Goal: Contribute content: Add original content to the website for others to see

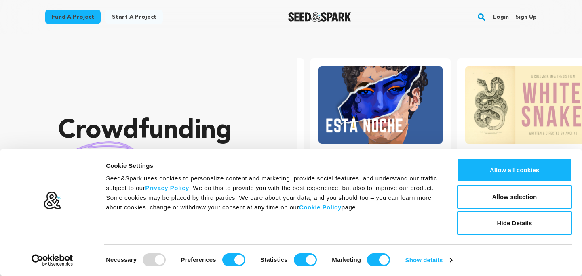
scroll to position [0, 153]
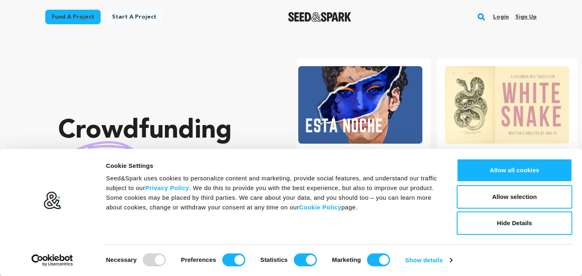
click at [137, 19] on link "Start a project" at bounding box center [133, 17] width 57 height 15
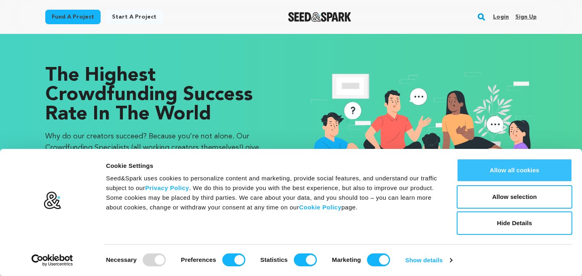
click at [528, 171] on button "Allow all cookies" at bounding box center [515, 170] width 116 height 23
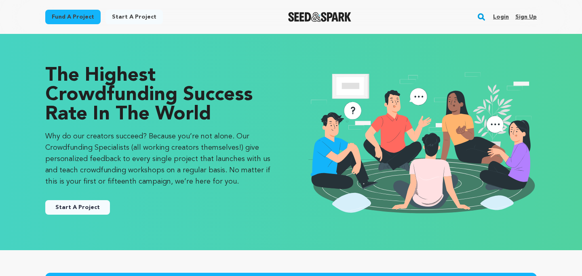
click at [98, 210] on link "Start A Project" at bounding box center [77, 207] width 65 height 15
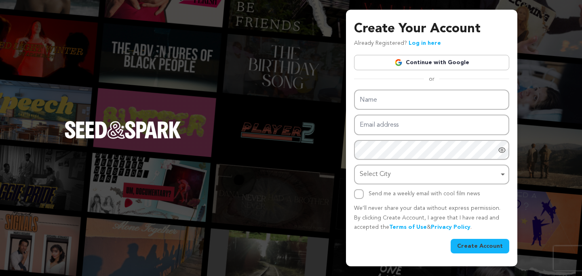
click at [403, 66] on img at bounding box center [398, 63] width 8 height 8
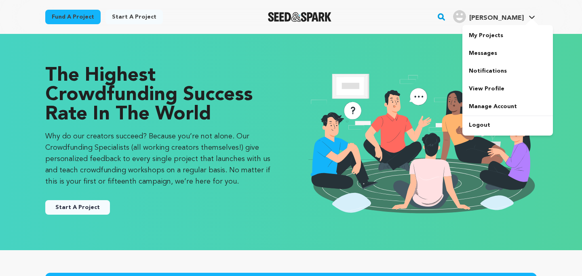
click at [529, 19] on div at bounding box center [532, 23] width 16 height 8
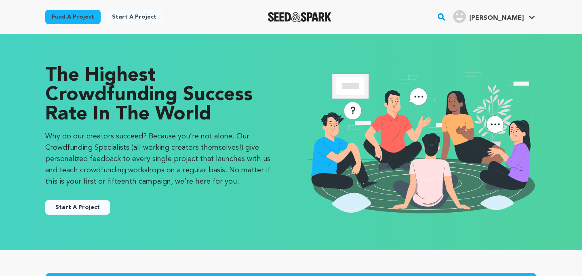
click at [73, 203] on button "Start A Project" at bounding box center [77, 207] width 65 height 15
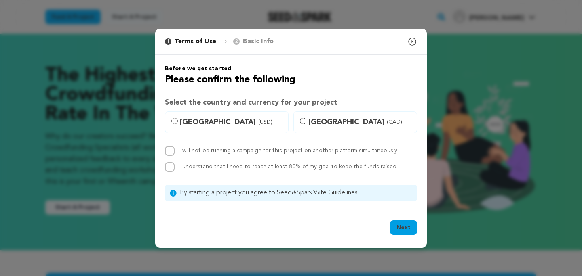
click at [264, 120] on span "United States (USD)" at bounding box center [231, 122] width 103 height 11
click at [178, 120] on input "United States (USD)" at bounding box center [174, 121] width 6 height 6
radio input "true"
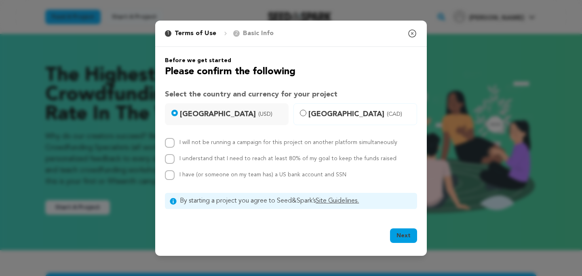
click at [236, 159] on label "I understand that I need to reach at least 80% of my goal to keep the funds rai…" at bounding box center [287, 159] width 217 height 6
click at [175, 159] on input "I understand that I need to reach at least 80% of my goal to keep the funds rai…" at bounding box center [170, 159] width 10 height 10
checkbox input "true"
click at [239, 178] on span "I have (or someone on my team has) a US bank account and SSN" at bounding box center [262, 175] width 167 height 6
click at [175, 178] on input "I have (or someone on my team has) a US bank account and SSN" at bounding box center [170, 176] width 10 height 10
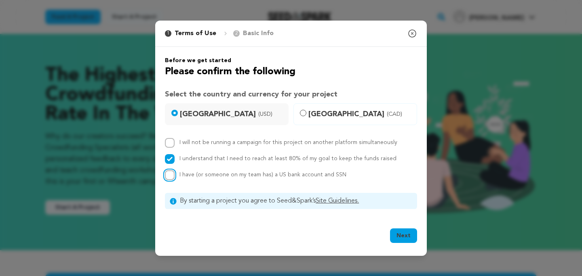
checkbox input "true"
click at [313, 143] on label "I will not be running a campaign for this project on another platform simultane…" at bounding box center [288, 143] width 218 height 6
click at [175, 143] on input "I will not be running a campaign for this project on another platform simultane…" at bounding box center [170, 143] width 10 height 10
checkbox input "true"
click at [409, 234] on button "Next" at bounding box center [403, 236] width 27 height 15
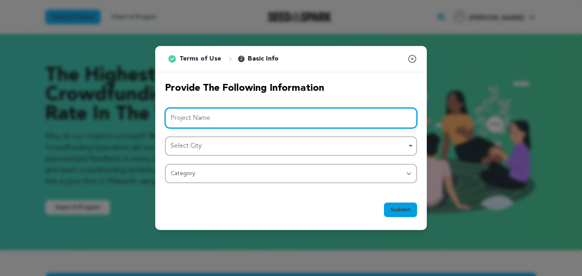
click at [370, 124] on input "Project Name" at bounding box center [291, 118] width 252 height 21
click at [363, 147] on div "Select City Remove item" at bounding box center [289, 147] width 236 height 12
type input "The Adventure of [PERSON_NAME] and [PERSON_NAME]"
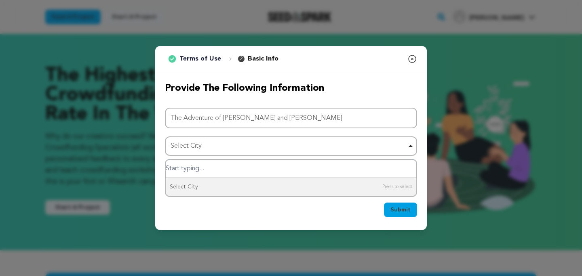
click at [348, 169] on input "Select City" at bounding box center [291, 169] width 251 height 18
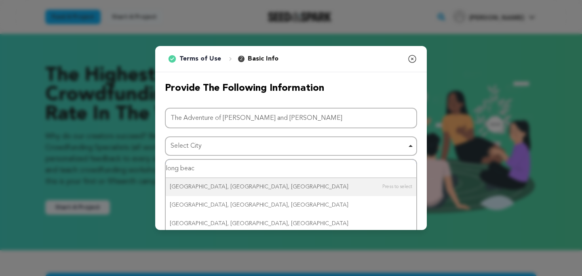
type input "long beach"
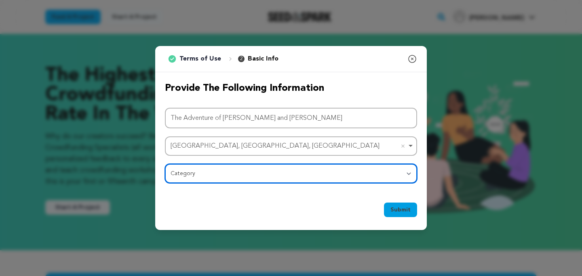
click at [316, 171] on select "Category Film Feature Film Short Series Film Festival Company Music Video VR Ex…" at bounding box center [291, 173] width 252 height 19
select select "383"
click at [165, 164] on select "Category Film Feature Film Short Series Film Festival Company Music Video VR Ex…" at bounding box center [291, 173] width 252 height 19
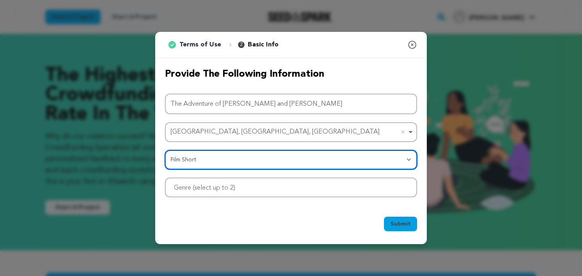
click at [366, 187] on div at bounding box center [291, 188] width 252 height 20
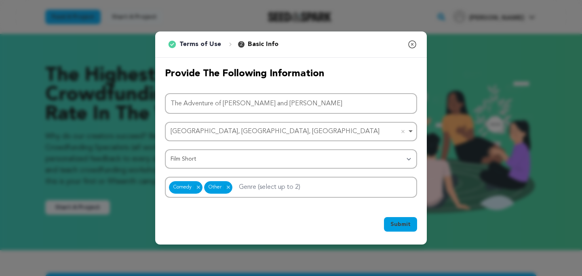
click at [400, 217] on button "Submit" at bounding box center [400, 224] width 33 height 15
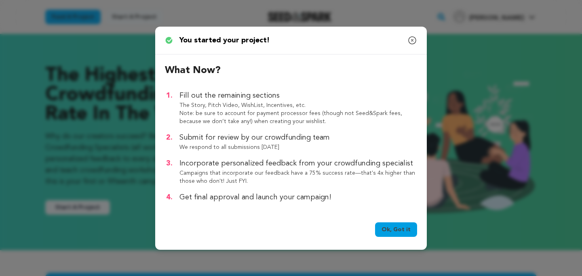
click at [401, 228] on link "Ok, Got it" at bounding box center [396, 230] width 42 height 15
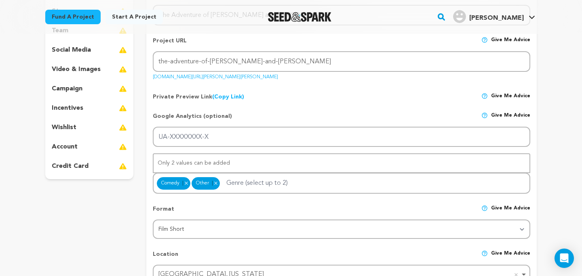
scroll to position [127, 0]
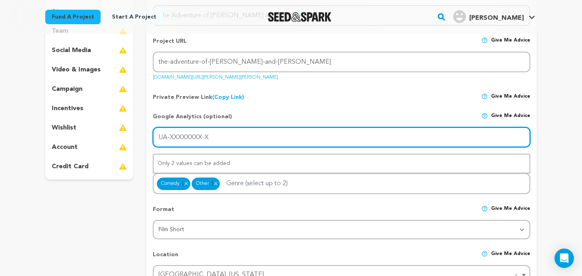
click at [338, 146] on input "UA-XXXXXXXX-X" at bounding box center [341, 137] width 377 height 21
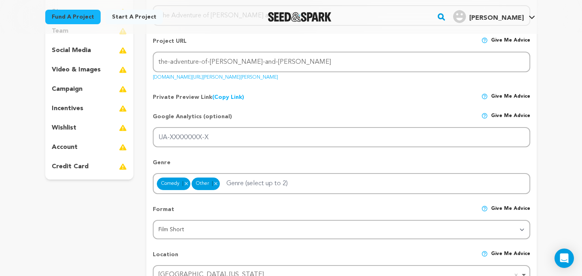
click at [339, 169] on p "Genre" at bounding box center [341, 166] width 377 height 15
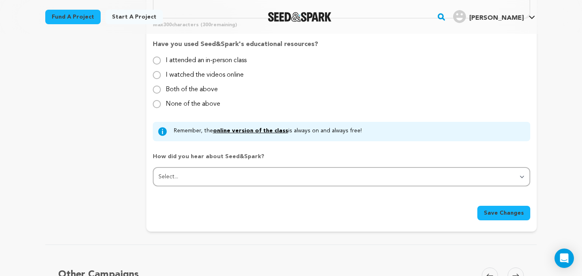
scroll to position [747, 0]
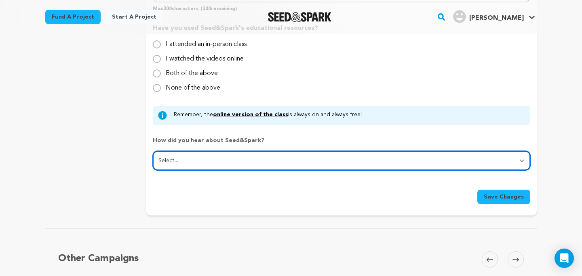
click at [260, 157] on select "Select... From a friend Social media Film festival or film organization Took an…" at bounding box center [341, 160] width 377 height 19
select select "5"
click at [153, 151] on select "Select... From a friend Social media Film festival or film organization Took an…" at bounding box center [341, 160] width 377 height 19
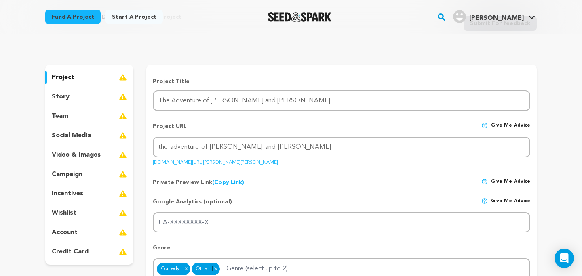
scroll to position [61, 0]
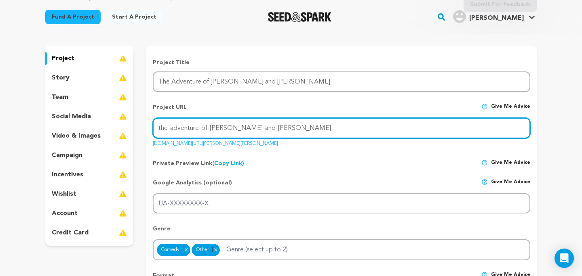
click at [254, 130] on input "the-adventure-of-alejandra-and-jose" at bounding box center [341, 128] width 377 height 21
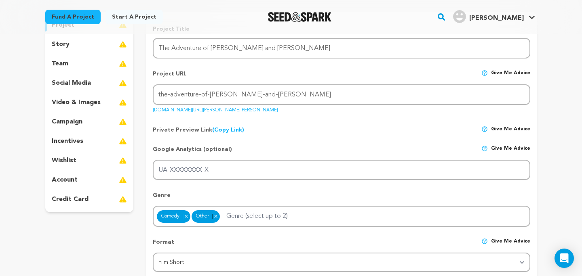
scroll to position [95, 0]
click at [516, 145] on span "Give me advice" at bounding box center [510, 152] width 39 height 15
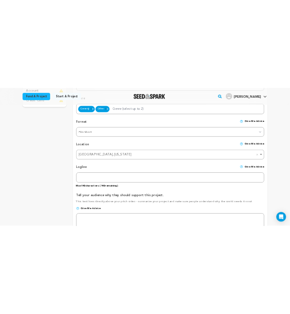
scroll to position [284, 0]
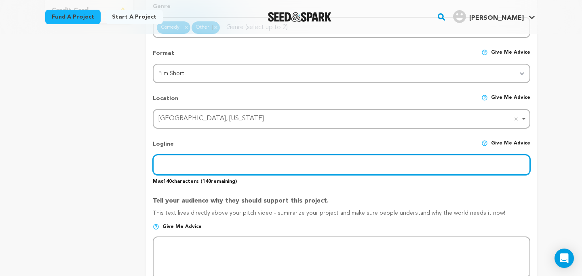
click at [368, 170] on input "text" at bounding box center [341, 165] width 377 height 21
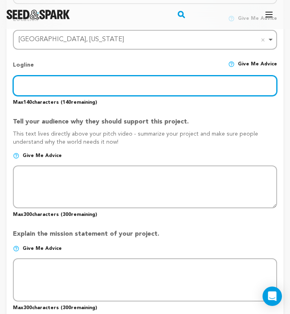
scroll to position [378, 0]
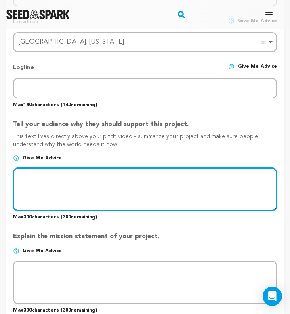
click at [181, 186] on textarea at bounding box center [145, 189] width 264 height 43
paste textarea "WHY IS LIVING THROUGH YOUR 20S SO DIFFICULT?! Living through your 20s is like b…"
type textarea "WHY IS LIVING THROUGH YOUR 20S SO DIFFICULT?! Living through your 20s is like b…"
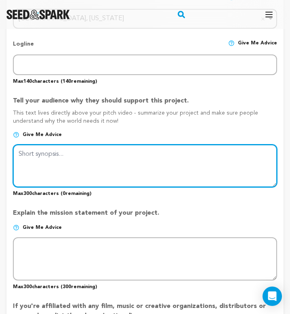
scroll to position [0, 0]
paste textarea "HY IS LIVING THROUGH YOUR 20S SO DIFFICULT?! Living through your 20s is like be…"
type textarea "HY IS LIVING THROUGH YOUR 20S SO DIFFICULT?! Living through your 20s is like be…"
paste textarea "WHY IS LIVING THROUGH YOUR 20S SO DIFFICULT?!Living through your 20s is like be…"
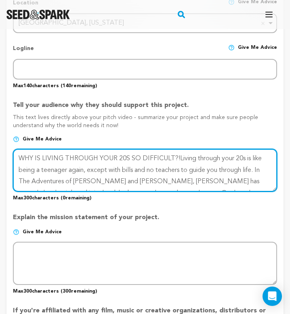
drag, startPoint x: 175, startPoint y: 156, endPoint x: 17, endPoint y: 157, distance: 158.0
click at [17, 157] on textarea at bounding box center [145, 170] width 264 height 43
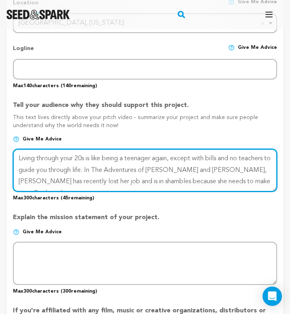
type textarea "Living through your 20s is like being a teenager again, except with bills and n…"
click at [231, 181] on textarea at bounding box center [145, 170] width 264 height 43
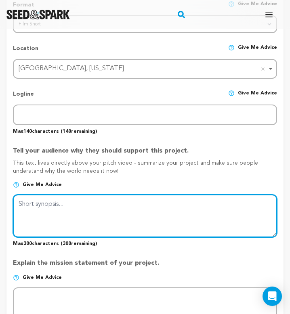
scroll to position [350, 0]
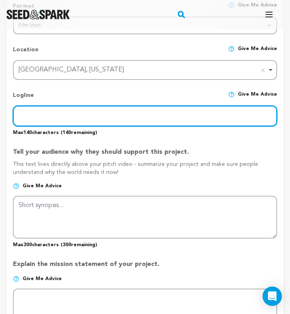
click at [221, 116] on input "text" at bounding box center [145, 116] width 264 height 21
paste input "A pair of Hispanic friends in their mid-20s get caught up in shenanigans to hel…"
type input "A pair of Hispanic friends in their mid-20s get caught up in shenanigans to hel…"
paste input "A pair of Hispanic friends in their mid-20s get caught up in shenanigans to hel…"
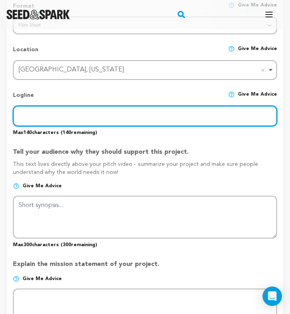
type input "A pair of Hispanic friends in their mid-20s get caught up in shenanigans to hel…"
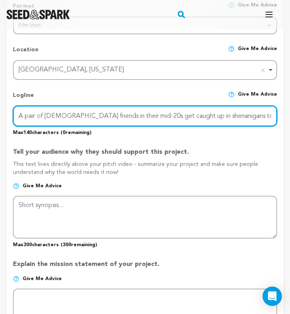
scroll to position [0, 143]
click at [251, 120] on input "A pair of Hispanic friends in their mid-20s get caught up in shenanigans to hel…" at bounding box center [145, 116] width 264 height 21
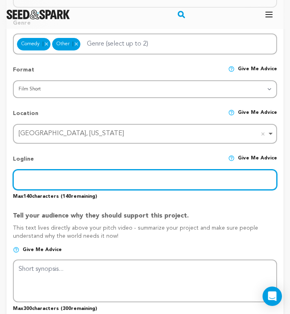
scroll to position [293, 0]
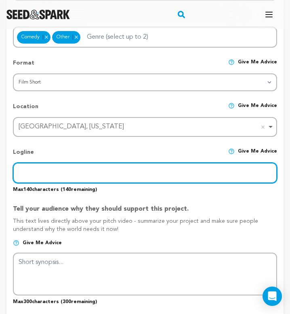
paste input "n The Adventures of Alejandra and Jose, Alejandra has recently lost her job and…"
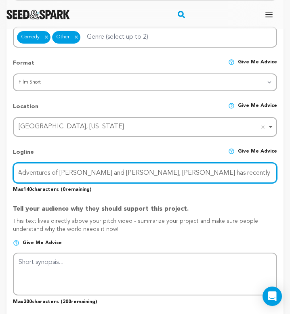
scroll to position [0, 0]
type input "n The Adventures of Alejandra and Jose, Alejandra has recently lost her job and…"
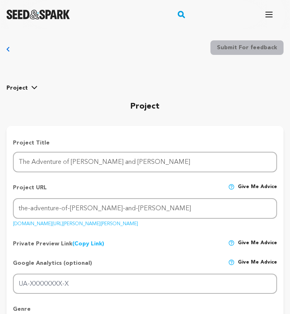
select select "5"
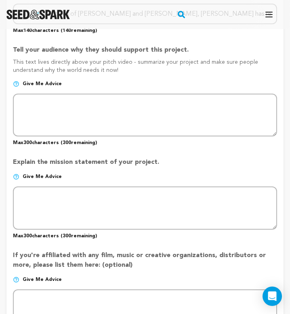
scroll to position [440, 0]
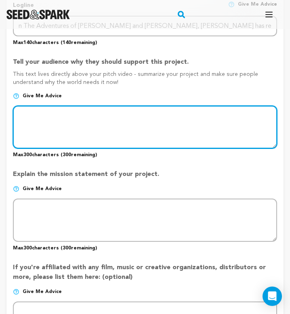
click at [206, 118] on textarea at bounding box center [145, 127] width 264 height 43
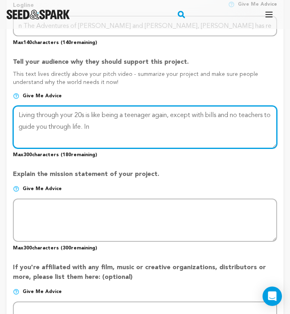
paste textarea "The Adventures of [PERSON_NAME] and [PERSON_NAME],"
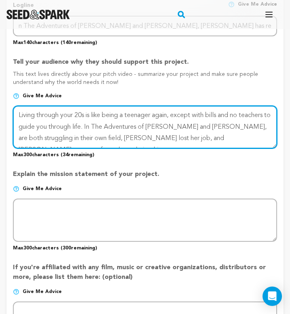
click at [219, 126] on textarea at bounding box center [145, 127] width 264 height 43
click at [244, 128] on textarea at bounding box center [145, 127] width 264 height 43
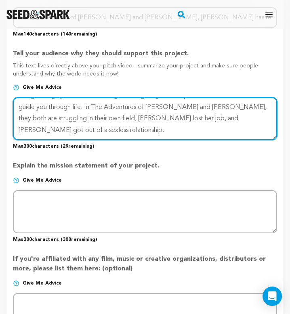
scroll to position [449, 0]
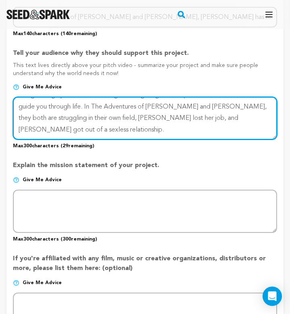
click at [249, 126] on textarea at bounding box center [145, 118] width 264 height 43
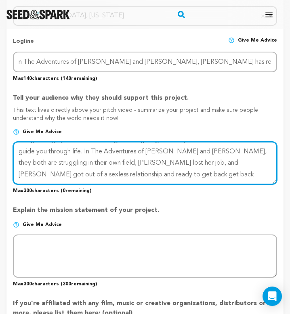
scroll to position [398, 0]
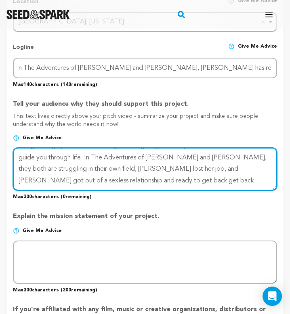
type textarea "Living through your 20s is like being a teenager again, except with bills and n…"
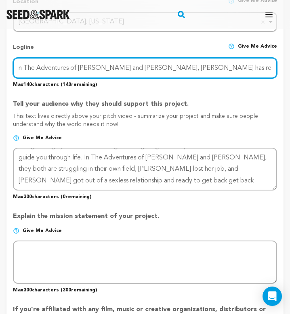
click at [241, 67] on input "n The Adventures of [PERSON_NAME] and [PERSON_NAME], [PERSON_NAME] has recently…" at bounding box center [145, 68] width 264 height 21
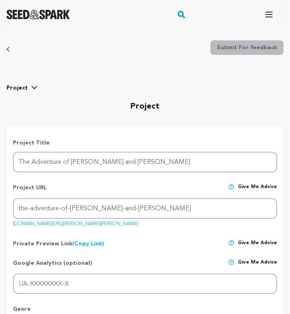
select select "5"
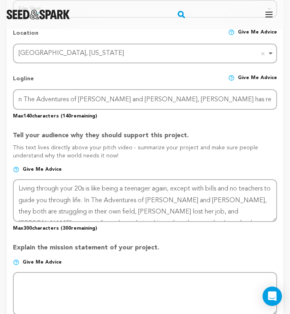
scroll to position [366, 0]
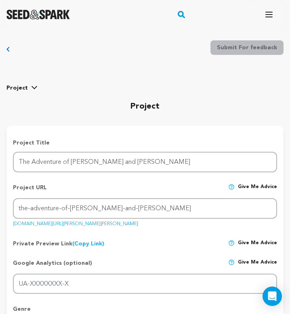
select select "5"
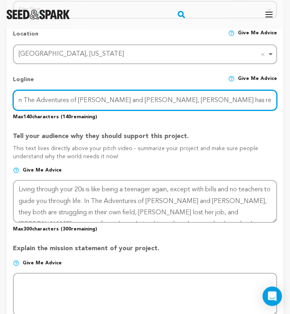
click at [216, 101] on input "n The Adventures of [PERSON_NAME] and [PERSON_NAME], [PERSON_NAME] has recently…" at bounding box center [145, 100] width 264 height 21
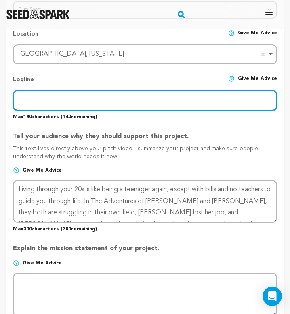
paste input "A pair of [DEMOGRAPHIC_DATA] friends in their mid-20s get caught up in shenanig…"
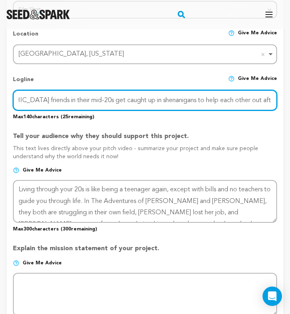
scroll to position [0, 73]
click at [242, 97] on input "A pair of [DEMOGRAPHIC_DATA] friends in their mid-20s get caught up in shenanig…" at bounding box center [145, 100] width 264 height 21
click at [236, 99] on input "A pair of [DEMOGRAPHIC_DATA] friends in their mid-20s get caught up in shenanig…" at bounding box center [145, 100] width 264 height 21
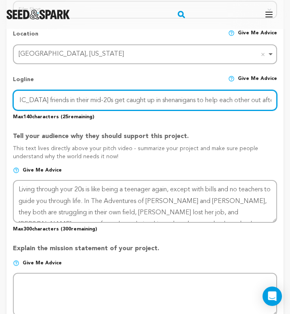
click at [273, 102] on input "A pair of Hispanic friends in their mid-20s get caught up in shenanigans to hel…" at bounding box center [145, 100] width 264 height 21
drag, startPoint x: 272, startPoint y: 100, endPoint x: 161, endPoint y: 98, distance: 110.7
click at [161, 98] on input "A pair of Hispanic friends in their mid-20s get caught up in shenanigans to hel…" at bounding box center [145, 100] width 264 height 21
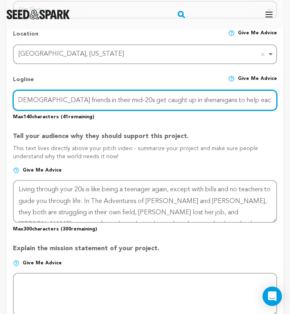
type input "A pair of Hispanic friends in their mid-20s get caught up in shenanigans to hel…"
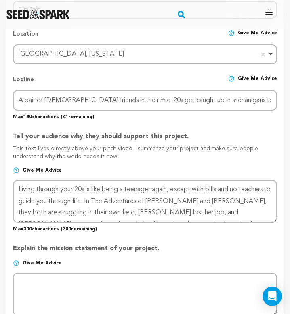
scroll to position [11, 0]
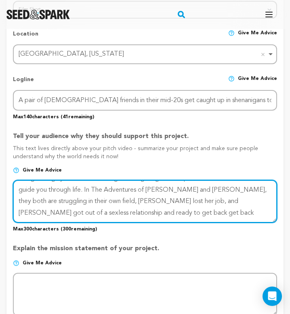
drag, startPoint x: 144, startPoint y: 213, endPoint x: 119, endPoint y: 213, distance: 25.1
click at [119, 213] on textarea at bounding box center [145, 201] width 264 height 43
click at [101, 213] on textarea at bounding box center [145, 201] width 264 height 43
click at [139, 217] on textarea at bounding box center [145, 201] width 264 height 43
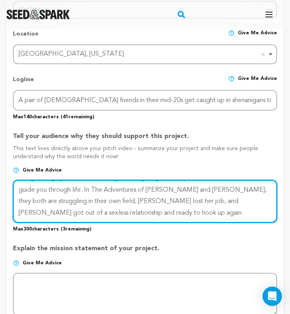
type textarea "Living through your 20s is like being a teenager again, except with bills and n…"
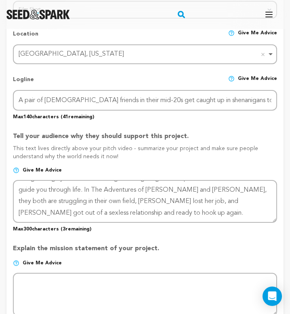
scroll to position [0, 28]
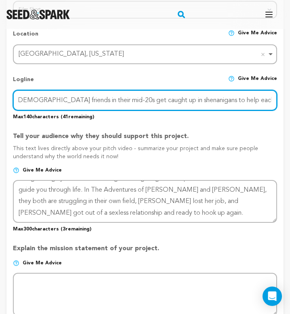
click at [269, 97] on input "A pair of Hispanic friends in their mid-20s get caught up in shenanigans to hel…" at bounding box center [145, 100] width 264 height 21
click at [158, 100] on input "A pair of Hispanic friends in their mid-20s get caught up in shenanigans to hel…" at bounding box center [145, 100] width 264 height 21
click at [170, 101] on input "A pair of Hispanic friends in their mid-20s get caught up in shenanigans to hel…" at bounding box center [145, 100] width 264 height 21
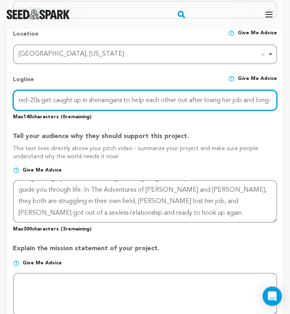
drag, startPoint x: 248, startPoint y: 99, endPoint x: 219, endPoint y: 99, distance: 29.5
click at [219, 99] on input "A pair of Hispanic friends in their mid-20s get caught up in shenanigans to hel…" at bounding box center [145, 100] width 264 height 21
click at [269, 102] on input "A pair of Hispanic friends in their mid-20s get caught up in shenanigans to hel…" at bounding box center [145, 100] width 264 height 21
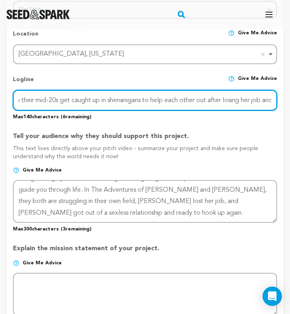
drag, startPoint x: 273, startPoint y: 99, endPoint x: 202, endPoint y: 99, distance: 71.1
click at [202, 99] on input "A pair of Hispanic friends in their mid-20s get caught up in shenanigans to hel…" at bounding box center [145, 100] width 264 height 21
click at [75, 99] on input "A pair of Hispanic friends in their mid-20s get caught up in shenanigans to hel…" at bounding box center [145, 100] width 264 height 21
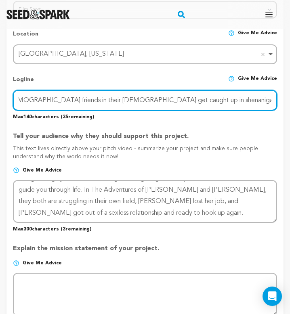
scroll to position [0, 42]
click at [274, 100] on input "A pair of Hispanic friends in their 20s get caught up in shenanigans to help ea…" at bounding box center [145, 100] width 264 height 21
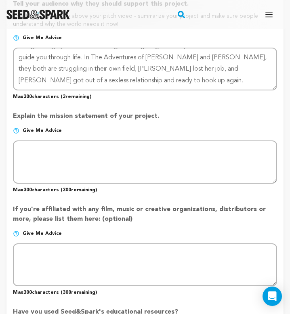
scroll to position [498, 0]
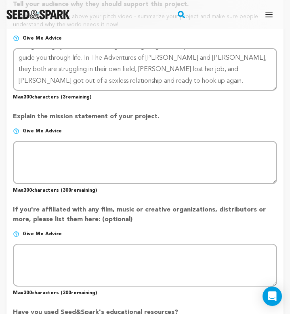
type input "A pair of Hispanic friends in their 20s get caught up in shenanigans to help ea…"
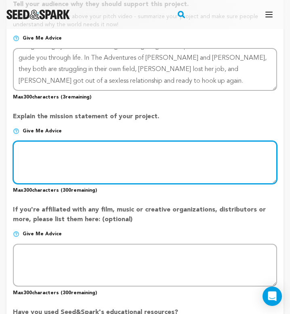
click at [194, 151] on textarea at bounding box center [145, 162] width 264 height 43
paste textarea "Both Alejandra and Jose are personified versions of my struggles as a 25yo -I l…"
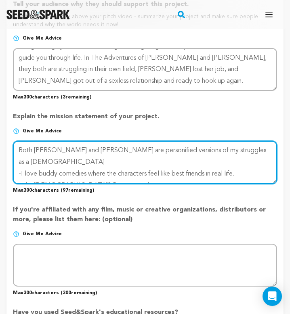
click at [21, 163] on textarea at bounding box center [145, 162] width 264 height 43
click at [23, 175] on textarea at bounding box center [145, 162] width 264 height 43
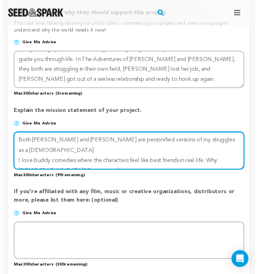
scroll to position [489, 0]
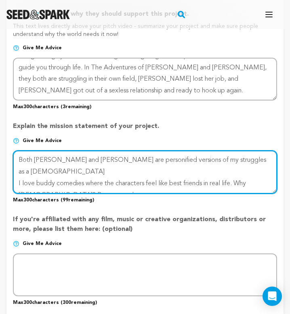
drag, startPoint x: 237, startPoint y: 170, endPoint x: 25, endPoint y: 156, distance: 212.6
click at [25, 156] on textarea at bounding box center [145, 172] width 264 height 43
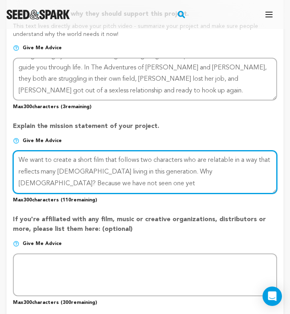
click at [169, 181] on textarea at bounding box center [145, 172] width 264 height 43
type textarea "We want to create a short film that follows two characters who are relatable in…"
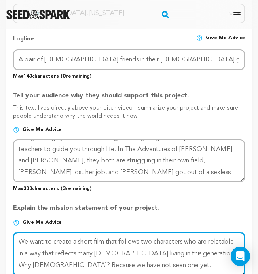
scroll to position [422, 0]
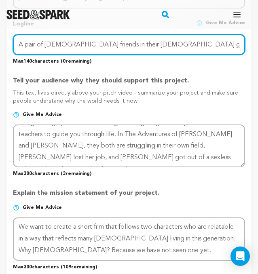
click at [241, 50] on input "A pair of Hispanic friends in their 20s get caught up in shenanigans to help ea…" at bounding box center [129, 44] width 232 height 21
drag, startPoint x: 243, startPoint y: 53, endPoint x: 235, endPoint y: 70, distance: 19.4
click at [236, 70] on div "Project Title Project Name The Adventure of Alejandra and Jose Project URL Give…" at bounding box center [129, 140] width 232 height 847
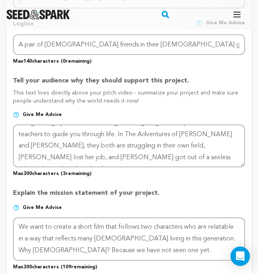
drag, startPoint x: 239, startPoint y: 54, endPoint x: 233, endPoint y: 88, distance: 34.1
click at [233, 88] on div "Project Title Project Name The Adventure of Alejandra and Jose Project URL Give…" at bounding box center [129, 140] width 232 height 847
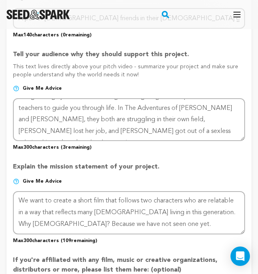
click at [200, 148] on p "Max 300 characters ( 3 remaining)" at bounding box center [129, 146] width 232 height 10
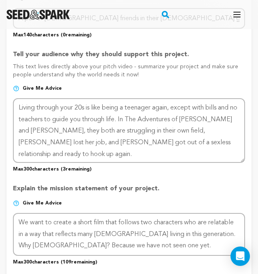
drag, startPoint x: 243, startPoint y: 137, endPoint x: 242, endPoint y: 159, distance: 21.8
click at [242, 159] on textarea at bounding box center [129, 130] width 232 height 65
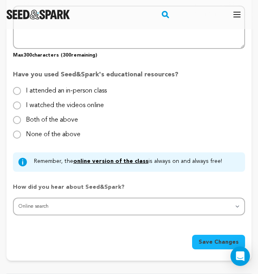
scroll to position [749, 0]
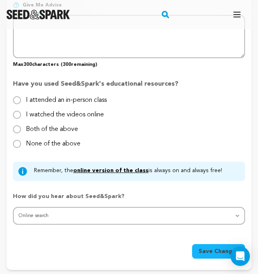
click at [64, 142] on label "None of the above" at bounding box center [53, 140] width 55 height 13
click at [21, 142] on input "None of the above" at bounding box center [17, 144] width 8 height 8
radio input "true"
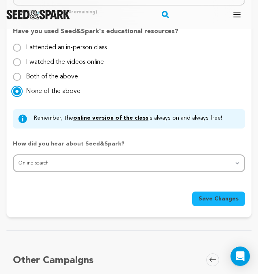
scroll to position [846, 0]
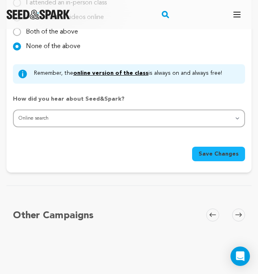
click at [201, 155] on button "Save Changes" at bounding box center [218, 154] width 53 height 15
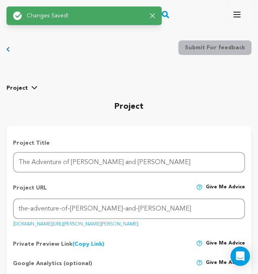
scroll to position [33, 0]
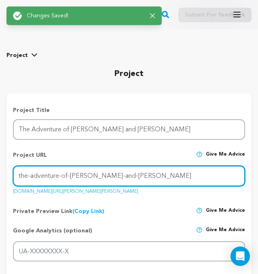
click at [191, 171] on input "the-adventure-of-alejandra-and-jose" at bounding box center [129, 176] width 232 height 21
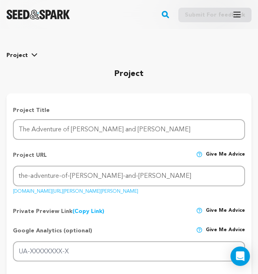
click at [127, 192] on link "seedandspark.com/fund/the-adventure-of-alejandra-and-jose" at bounding box center [75, 190] width 125 height 8
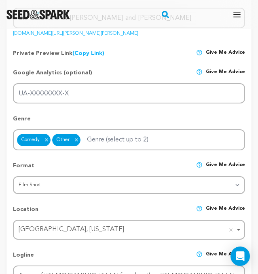
scroll to position [193, 0]
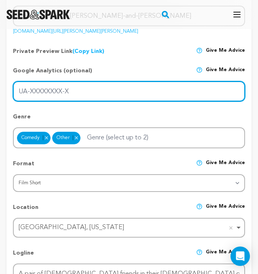
click at [130, 98] on input "UA-XXXXXXXX-X" at bounding box center [129, 91] width 232 height 21
click at [161, 93] on input "UA-XXXXXXXX-X" at bounding box center [129, 91] width 232 height 21
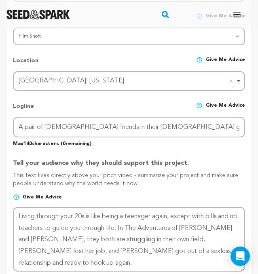
scroll to position [0, 0]
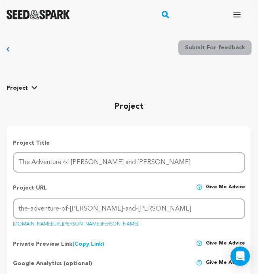
click at [21, 87] on span "Project" at bounding box center [16, 88] width 21 height 8
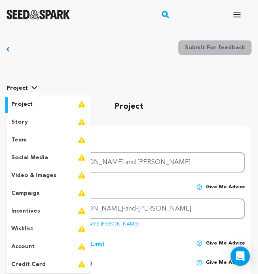
click at [27, 122] on div "story" at bounding box center [48, 122] width 84 height 18
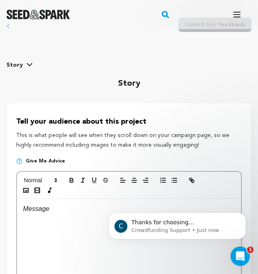
scroll to position [23, 0]
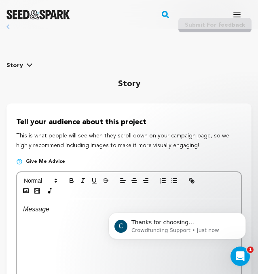
click at [27, 65] on icon at bounding box center [30, 64] width 6 height 3
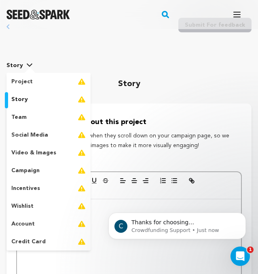
click at [26, 61] on span at bounding box center [29, 65] width 6 height 8
